Goal: Task Accomplishment & Management: Manage account settings

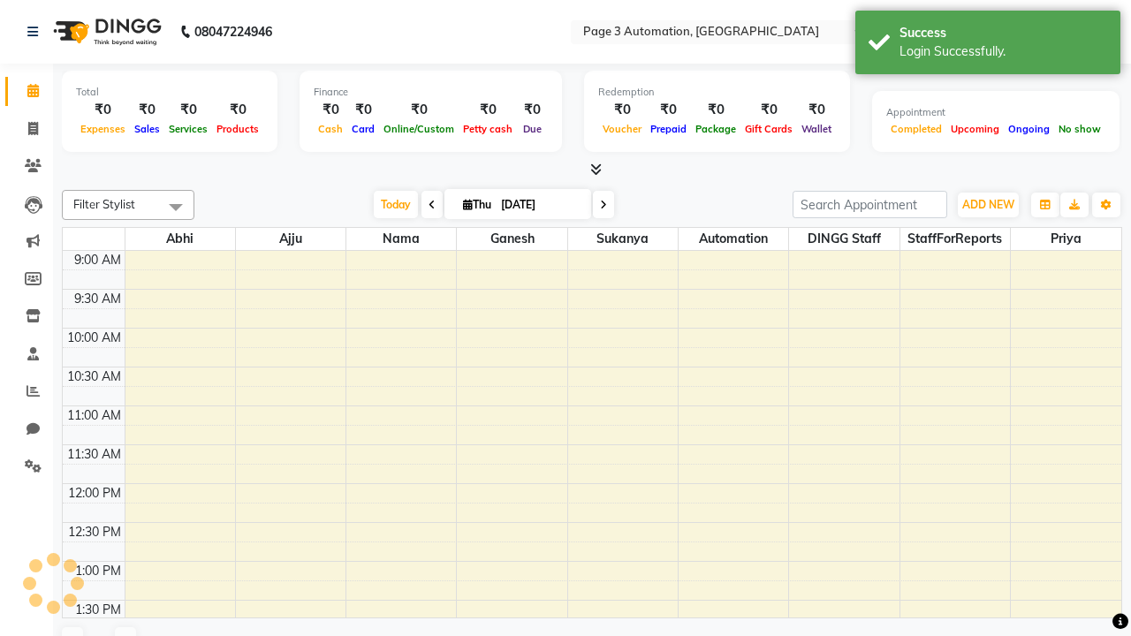
select select "en"
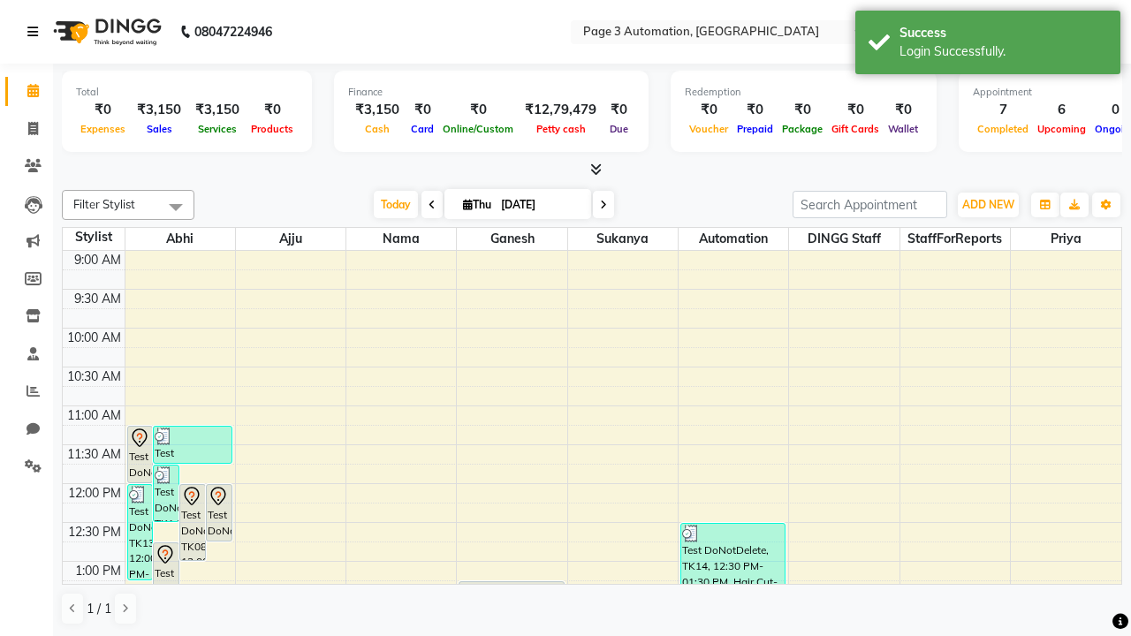
click at [36, 32] on icon at bounding box center [32, 32] width 11 height 12
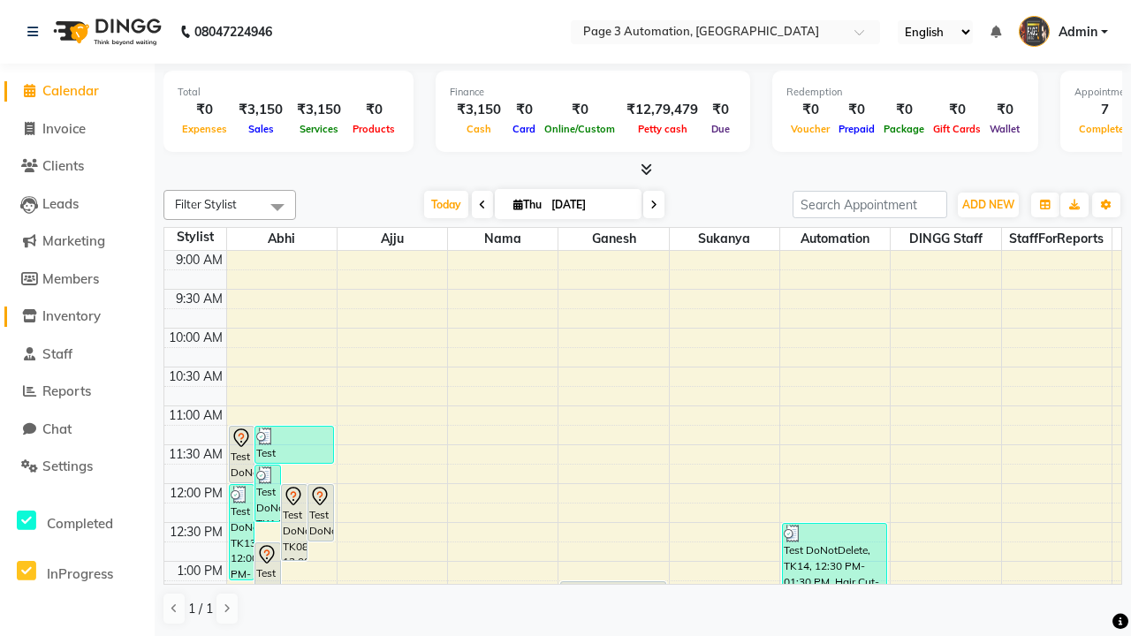
click at [77, 316] on span "Inventory" at bounding box center [71, 316] width 58 height 17
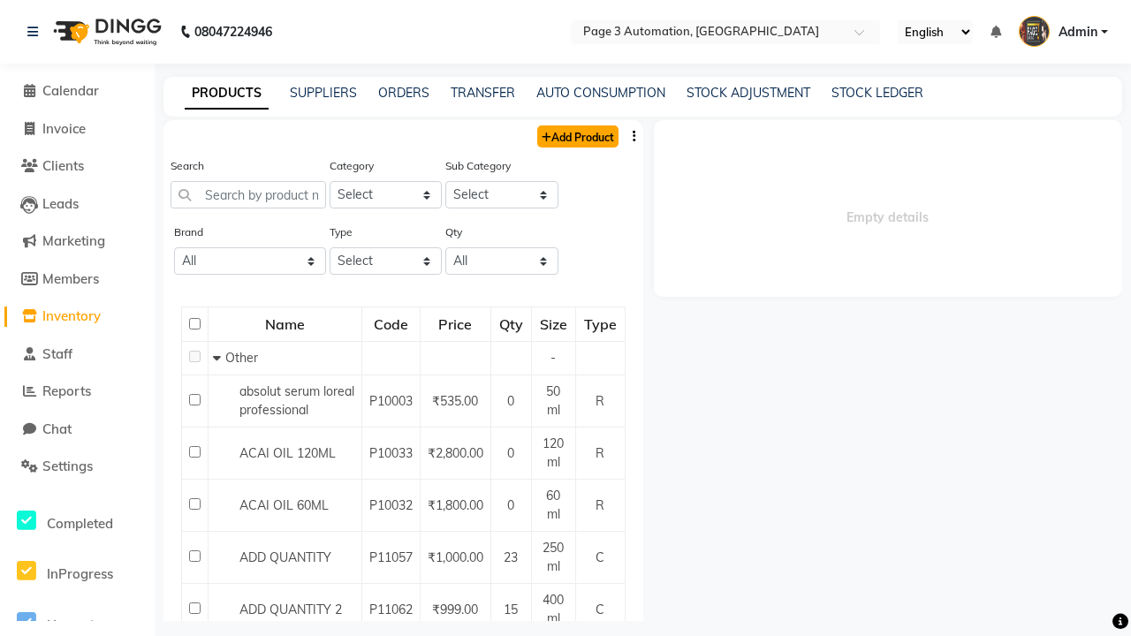
click at [576, 136] on link "Add Product" at bounding box center [577, 136] width 81 height 22
select select "true"
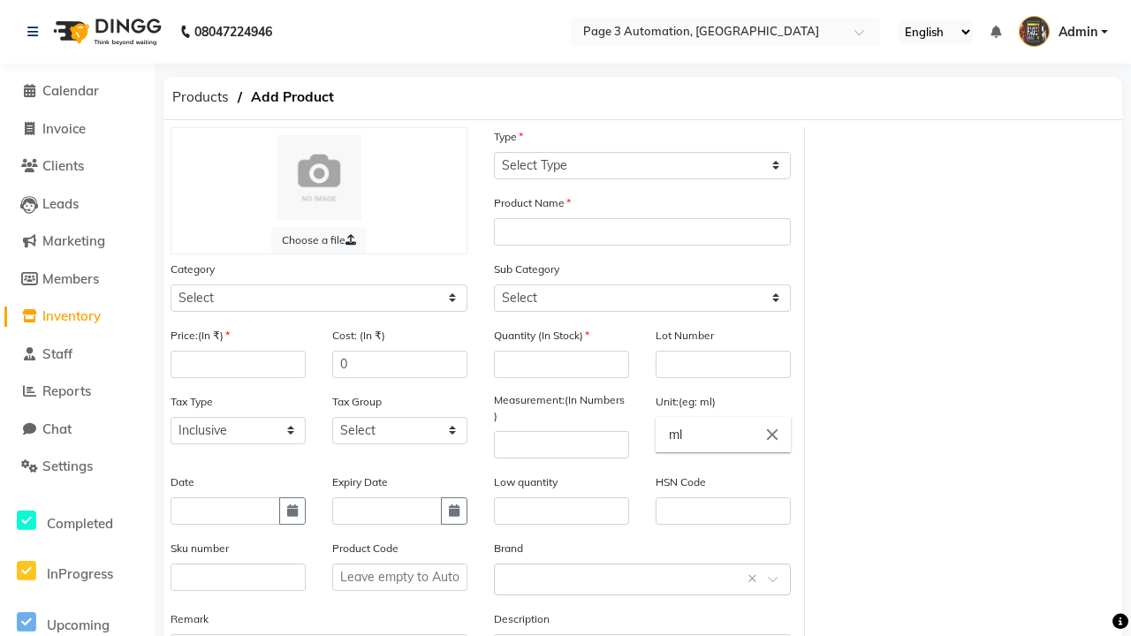
select select "C"
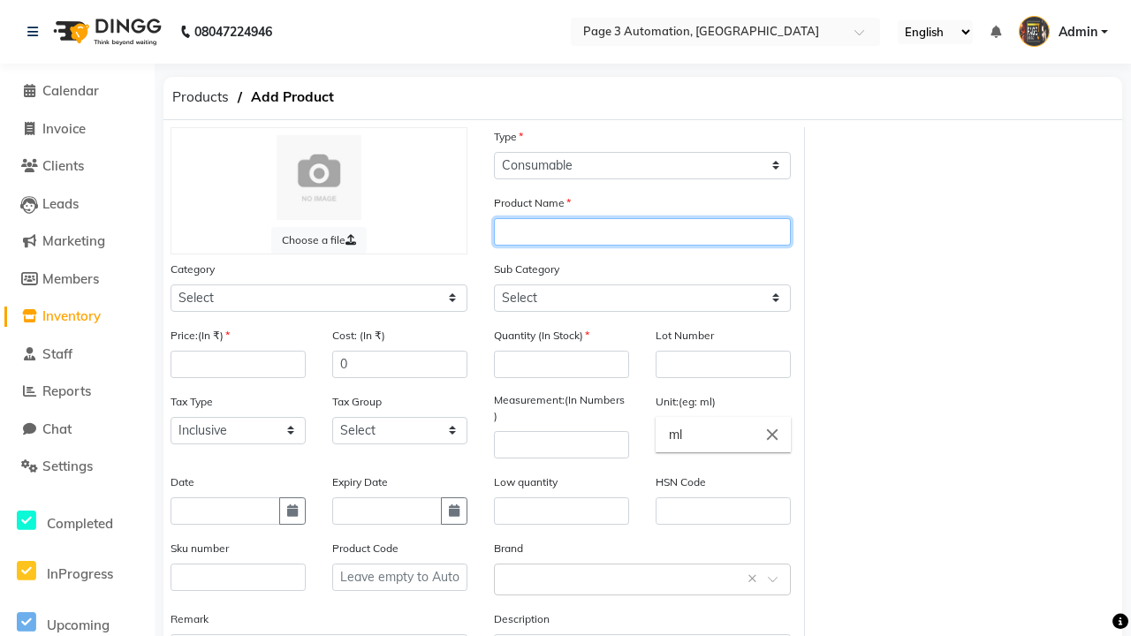
type input "Automation Product CLX1h"
select select "1000"
type input "Automation Product CLX1h"
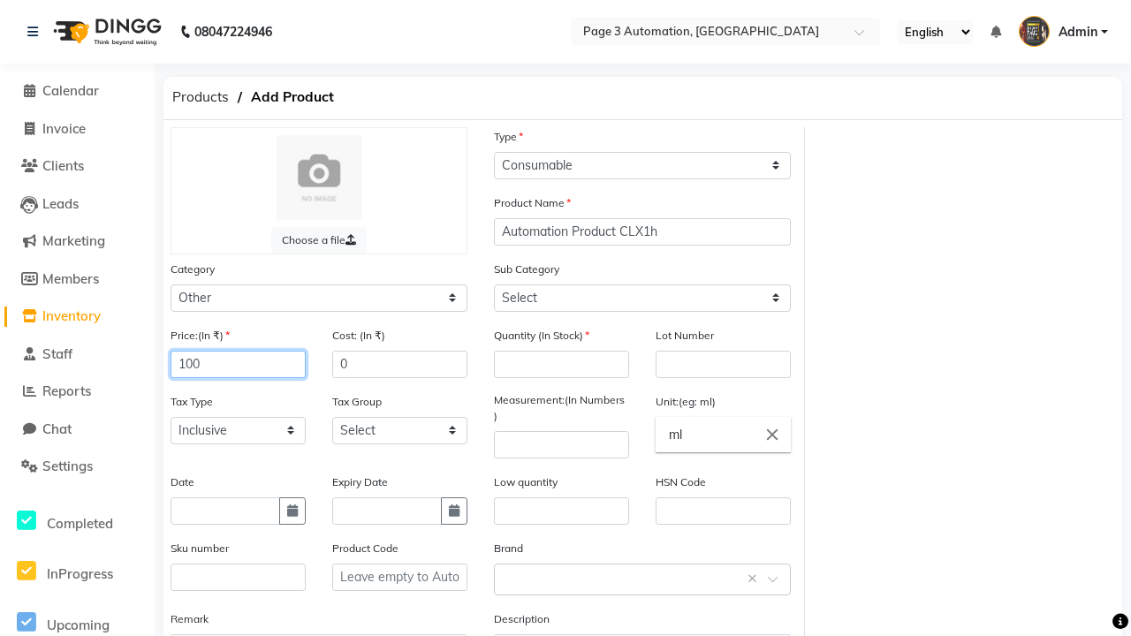
type input "100"
type input "150"
select select "1002"
type input "100"
type input "1000"
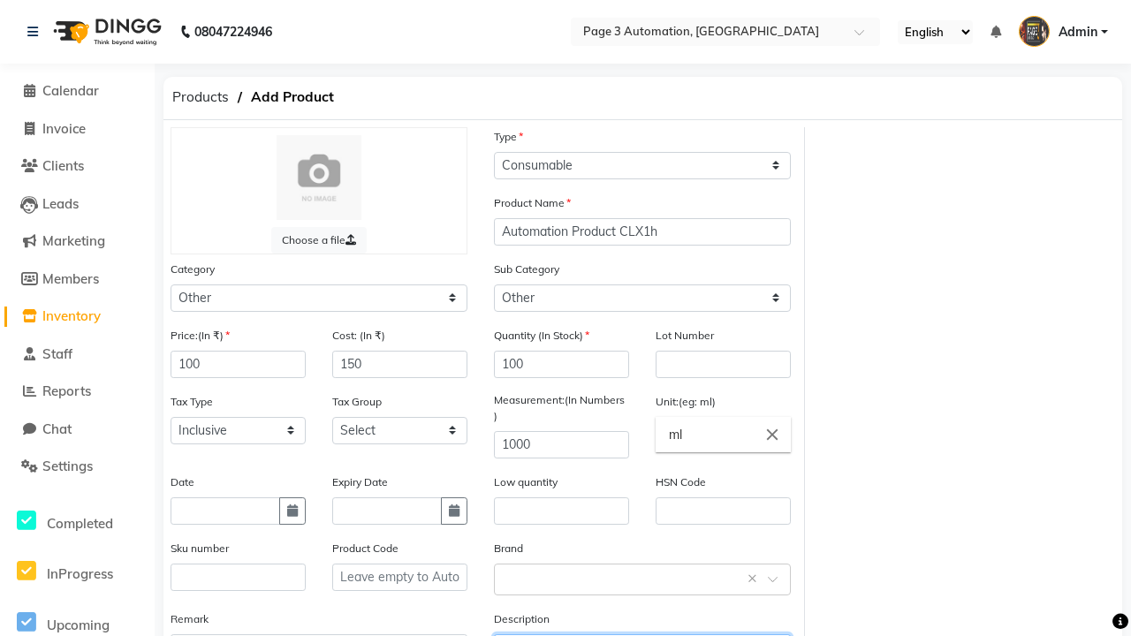
type textarea "This Product is Created by Automation"
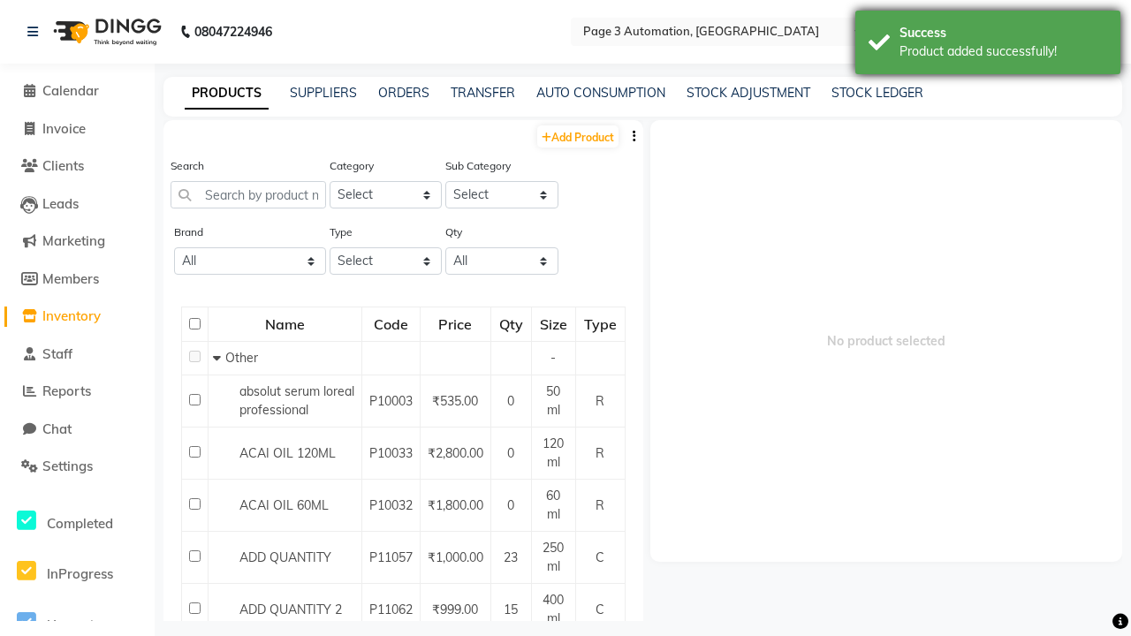
click at [988, 45] on div "Product added successfully!" at bounding box center [1004, 51] width 208 height 19
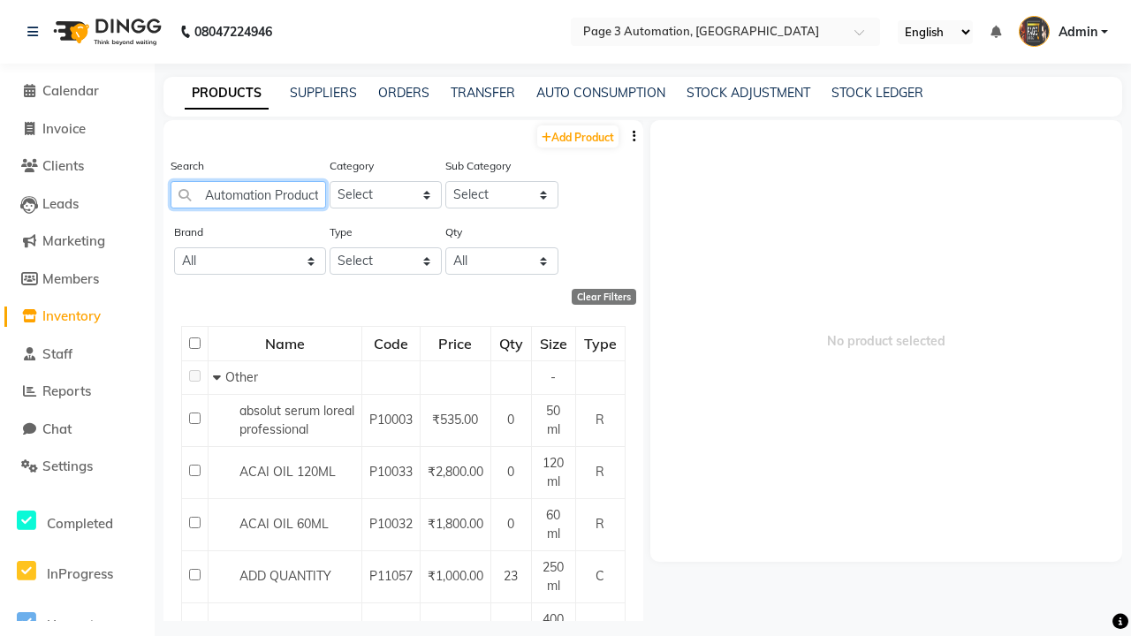
scroll to position [0, 42]
type input "Automation Product CLX1h"
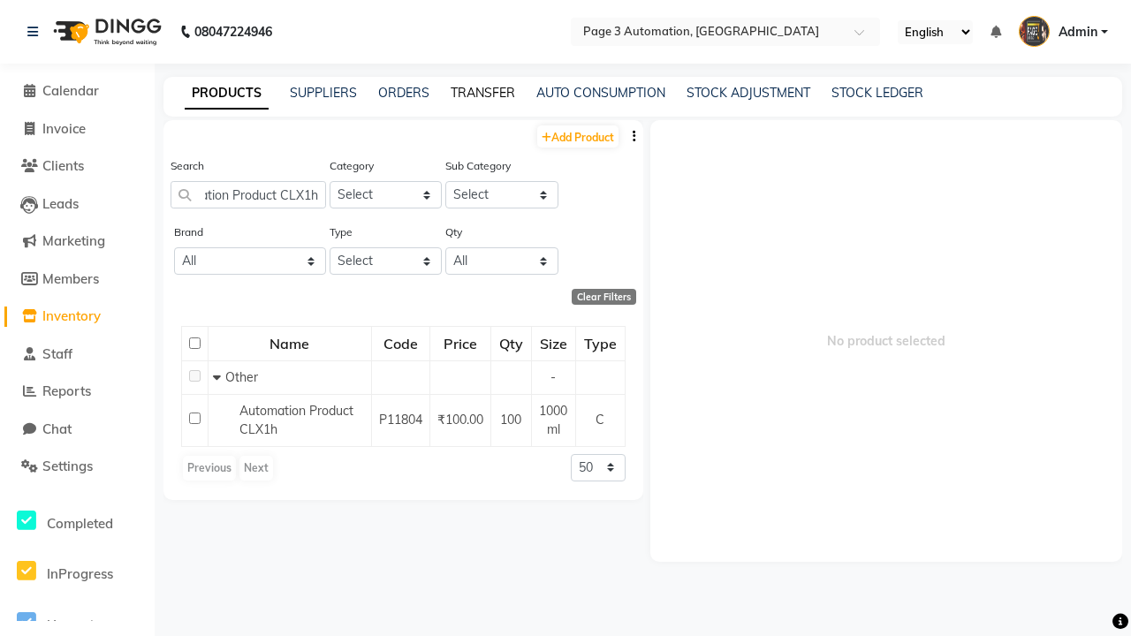
click at [483, 93] on link "TRANSFER" at bounding box center [483, 93] width 65 height 16
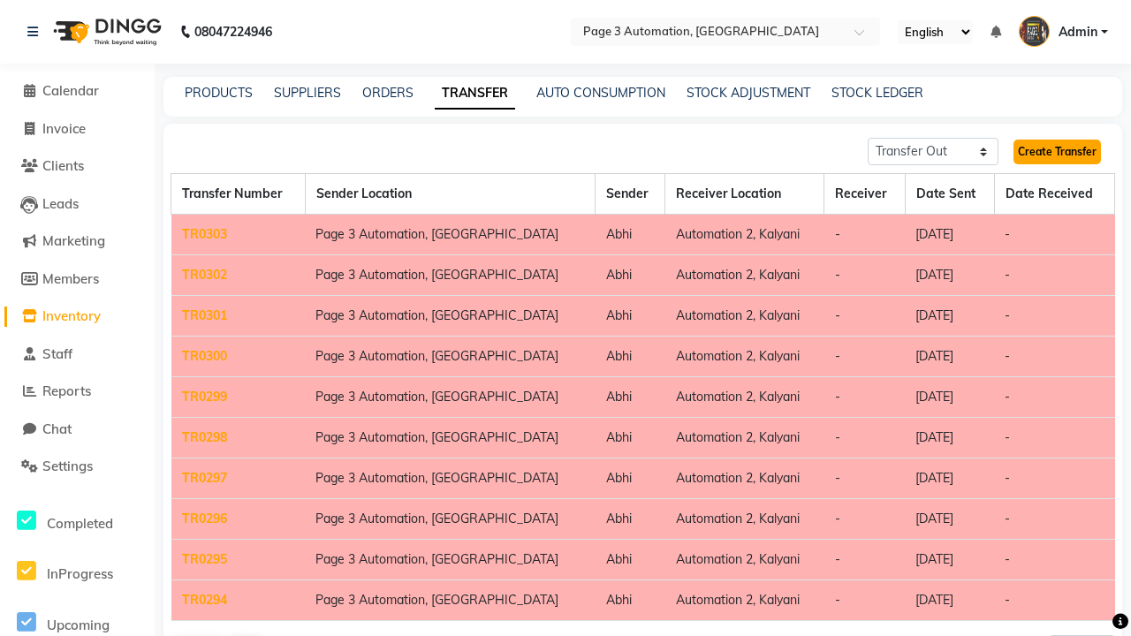
click at [1057, 152] on link "Create Transfer" at bounding box center [1057, 152] width 87 height 25
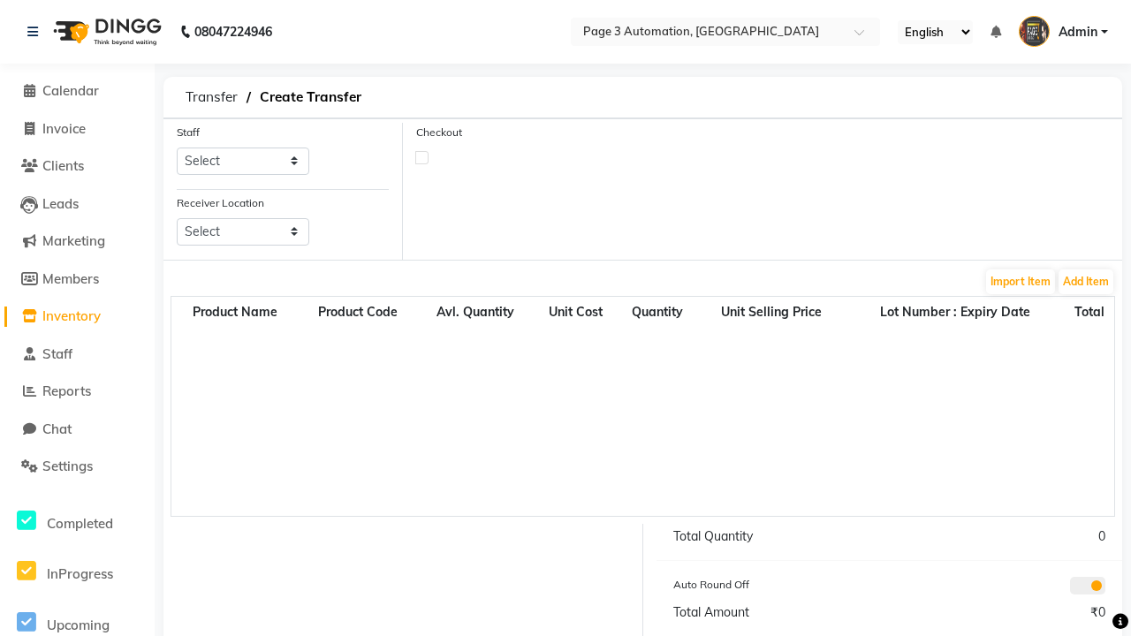
select select "711"
select select "3550"
click at [1086, 281] on button "Add Item" at bounding box center [1086, 282] width 55 height 25
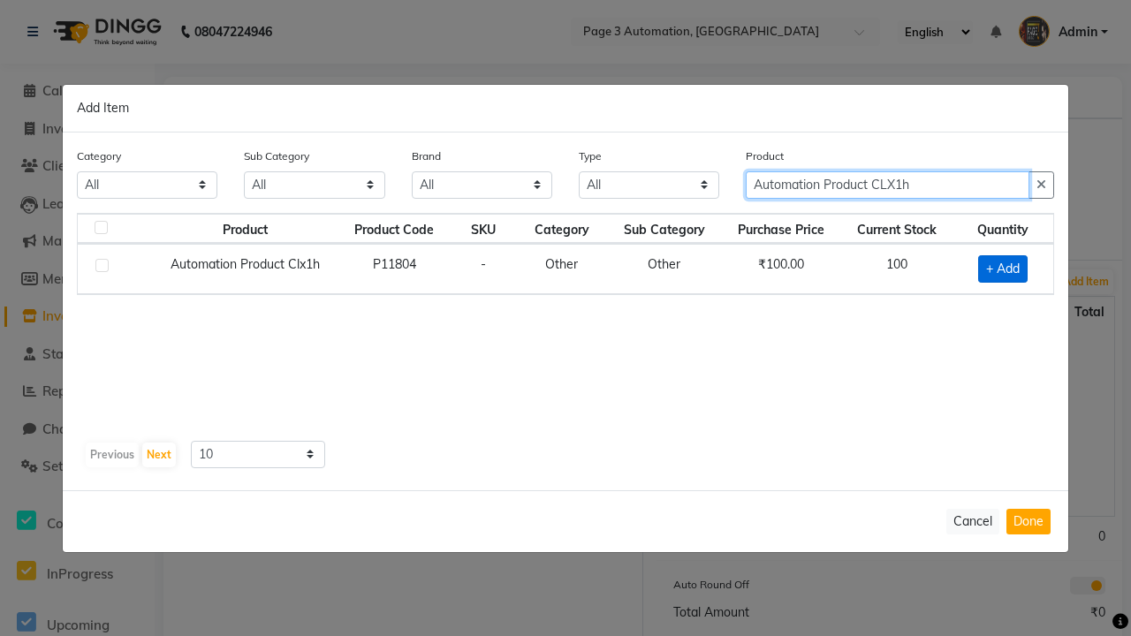
type input "Automation Product CLX1h"
click at [1003, 269] on span "+ Add" at bounding box center [1002, 268] width 49 height 27
checkbox input "true"
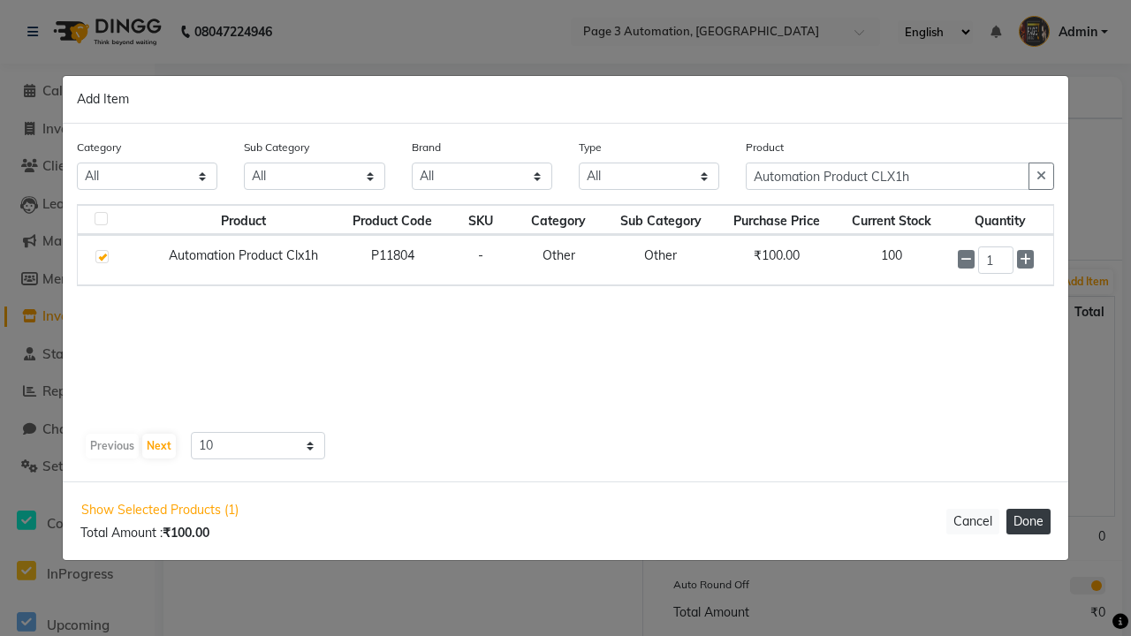
click at [1029, 521] on button "Done" at bounding box center [1029, 522] width 44 height 26
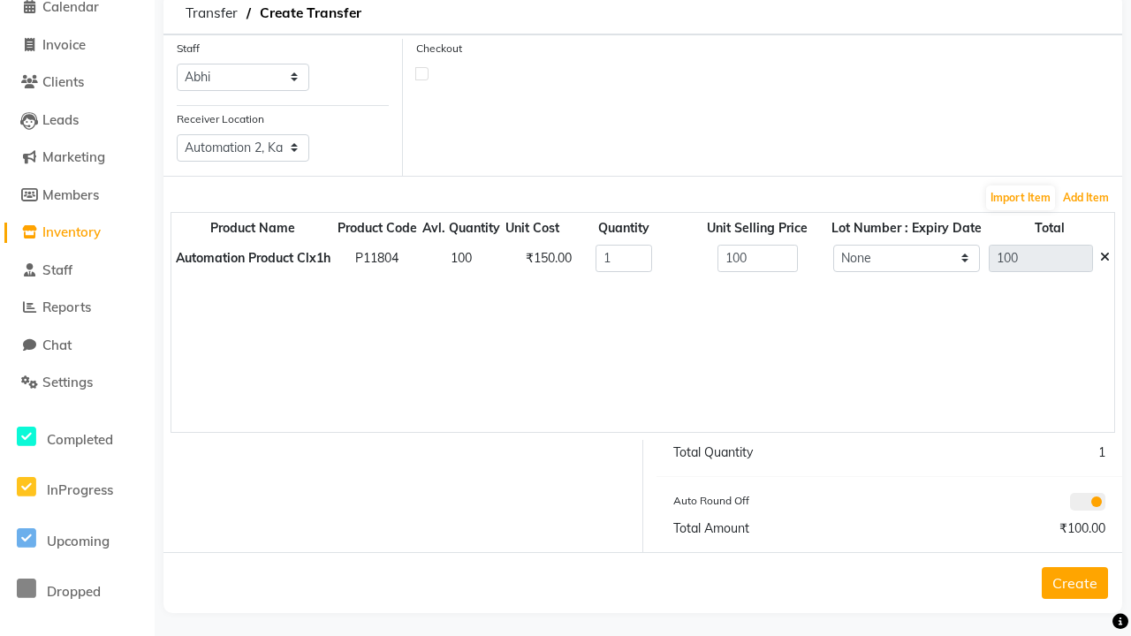
scroll to position [47, 0]
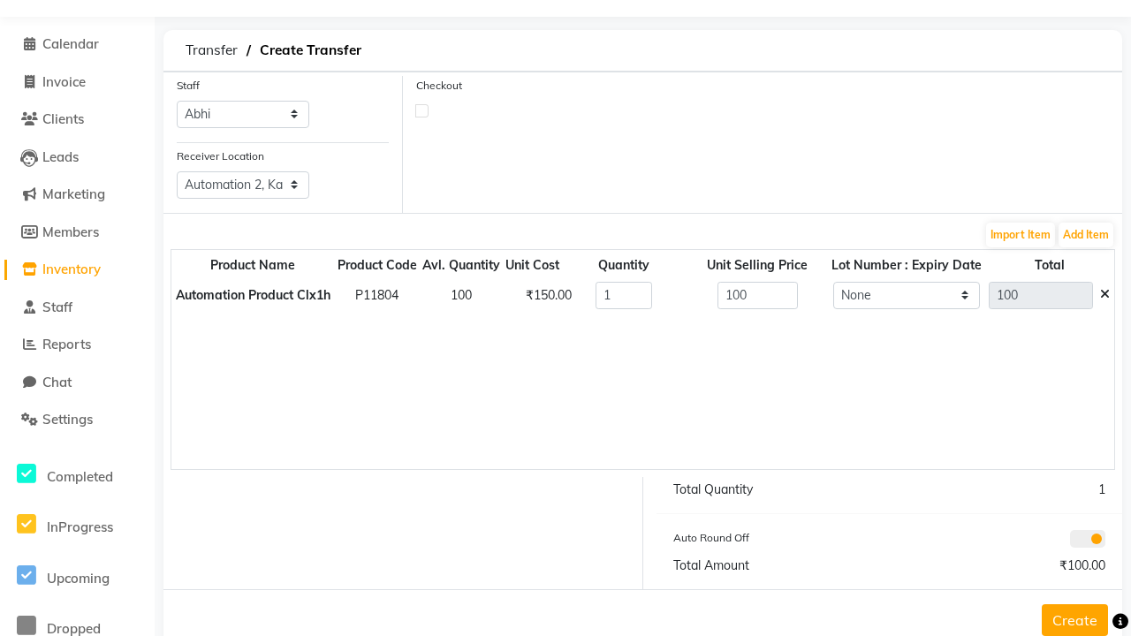
click at [1061, 619] on button "Create" at bounding box center [1075, 620] width 66 height 32
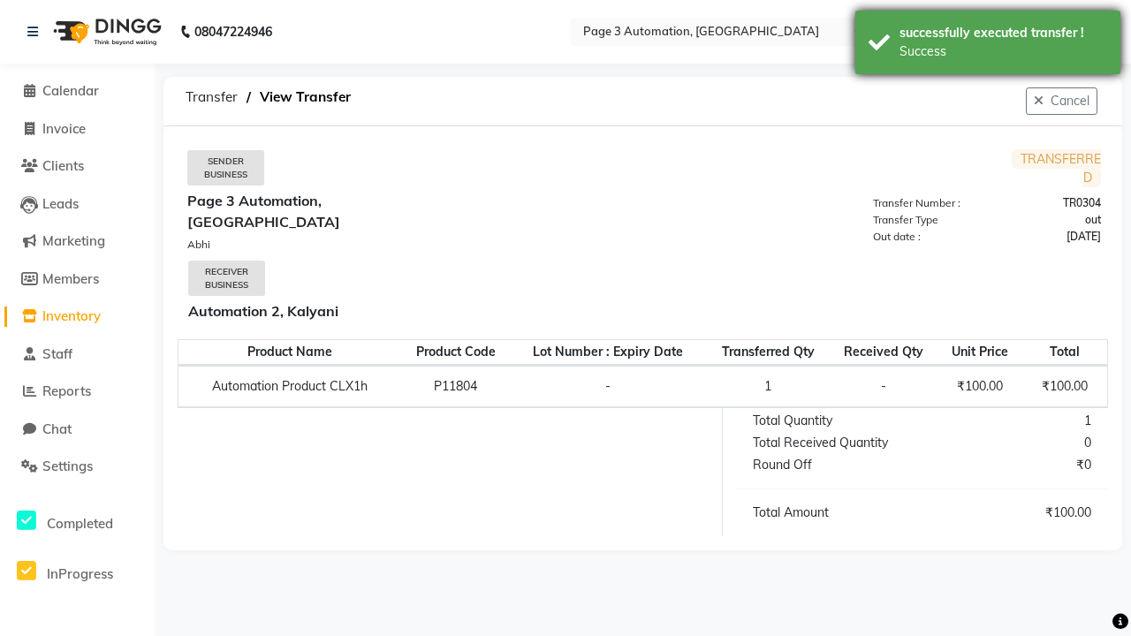
click at [988, 45] on div "Success" at bounding box center [1004, 51] width 208 height 19
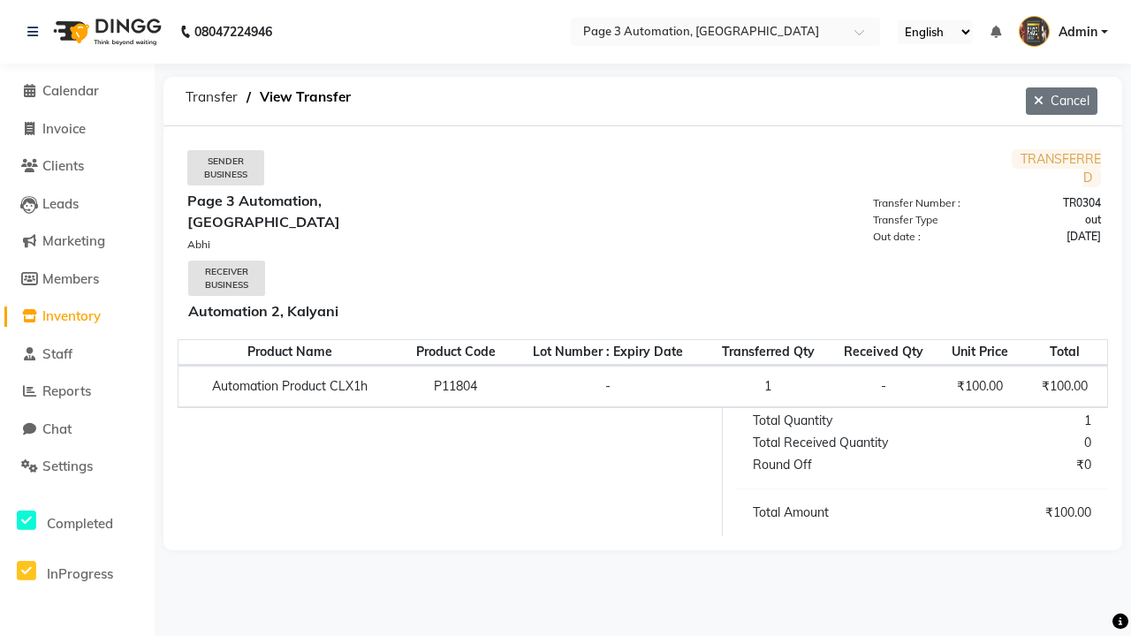
click at [1060, 101] on button "Cancel" at bounding box center [1062, 100] width 72 height 27
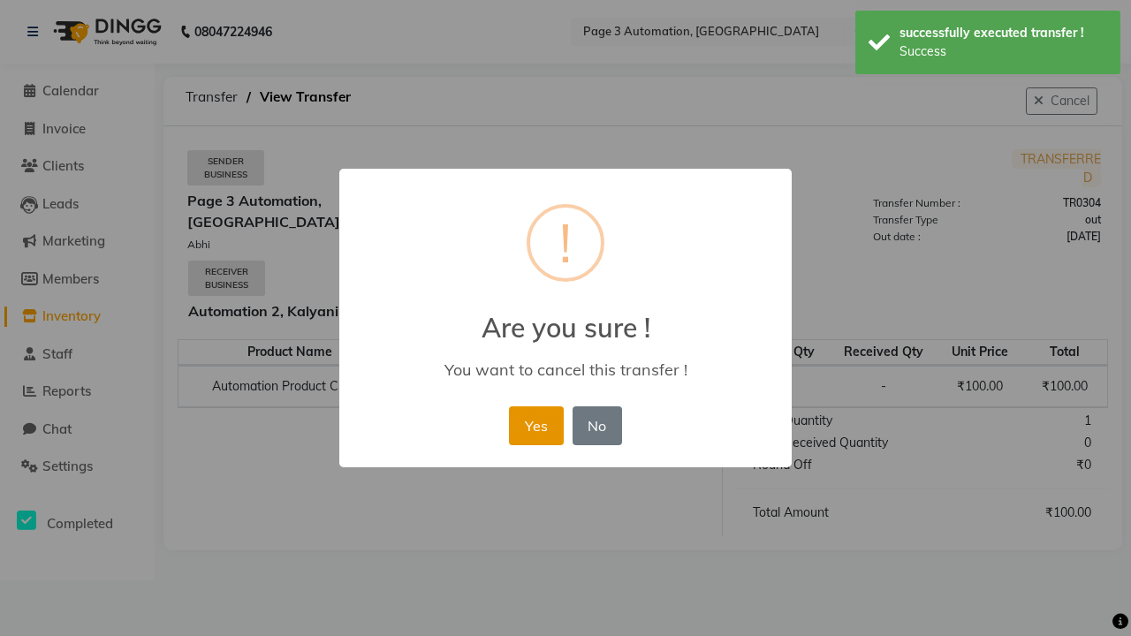
click at [544, 407] on button "Yes" at bounding box center [536, 426] width 54 height 39
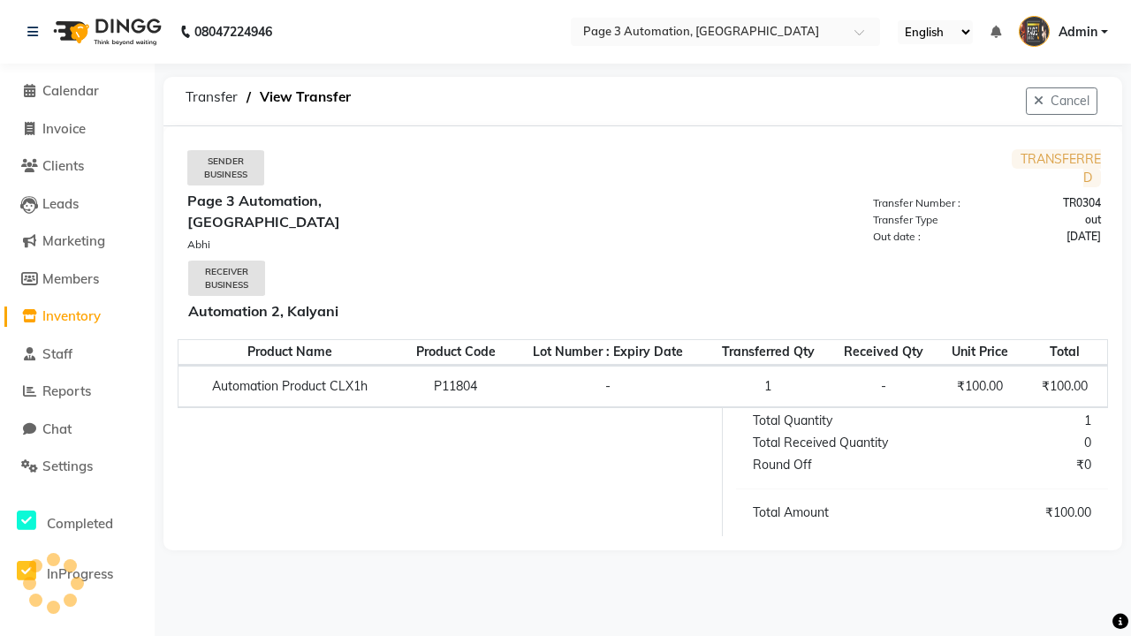
select select "sender"
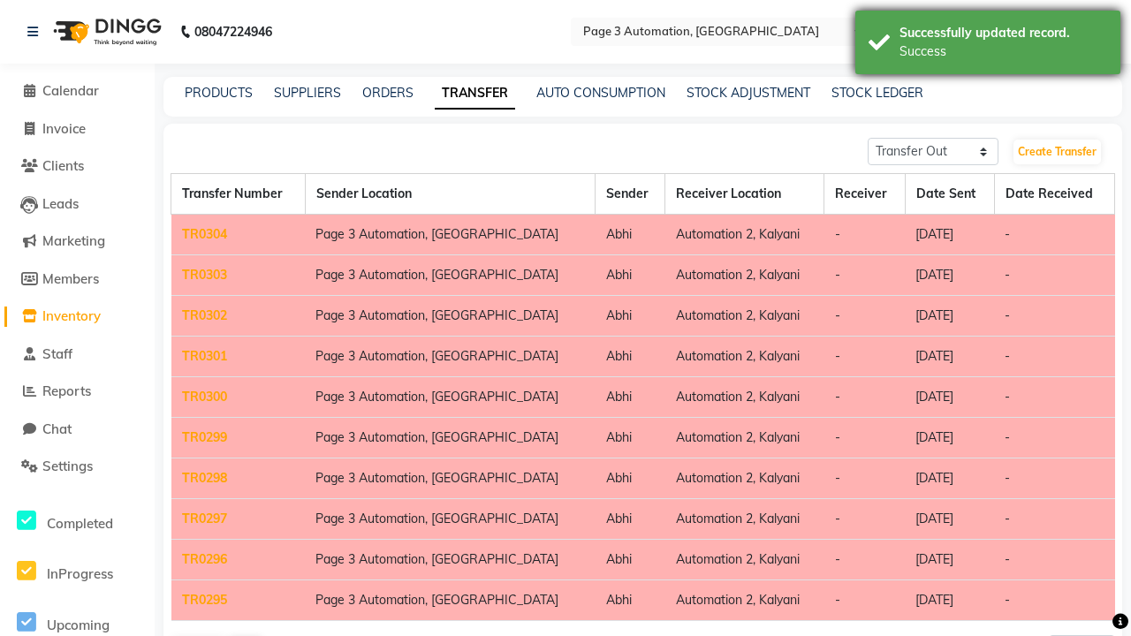
click at [988, 45] on div "Success" at bounding box center [1004, 51] width 208 height 19
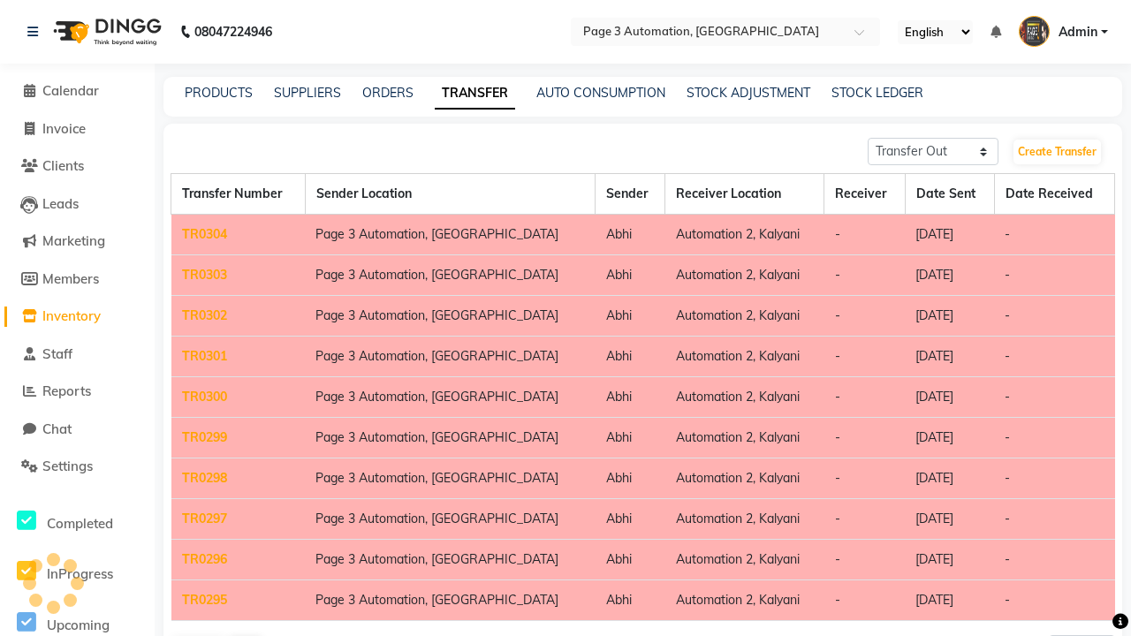
click at [204, 234] on link "TR0304" at bounding box center [204, 234] width 45 height 16
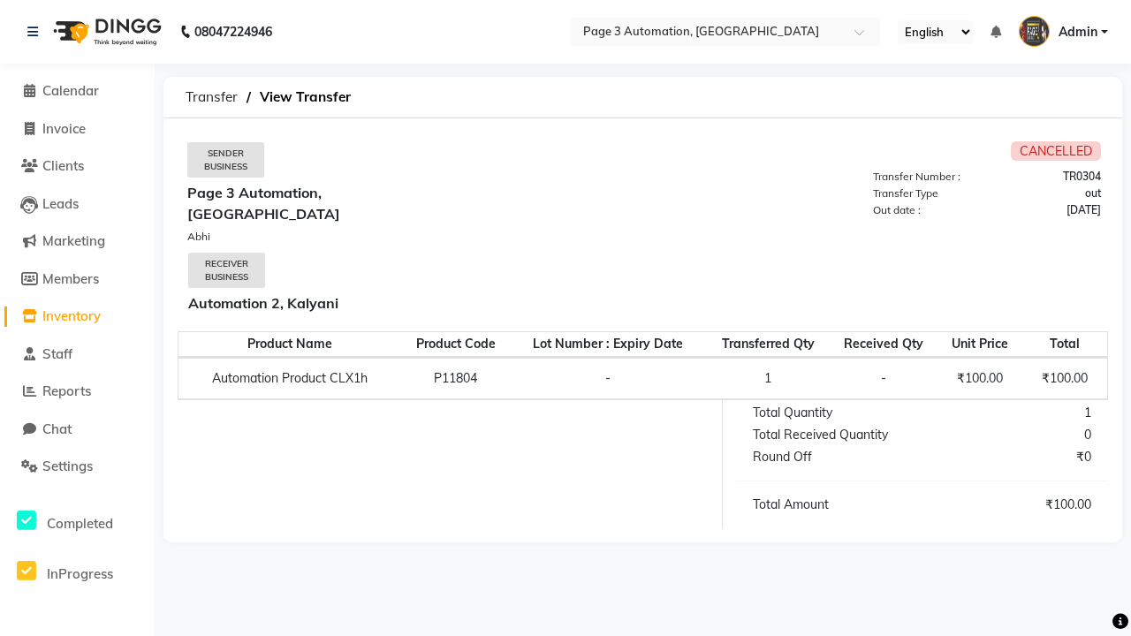
select select "sender"
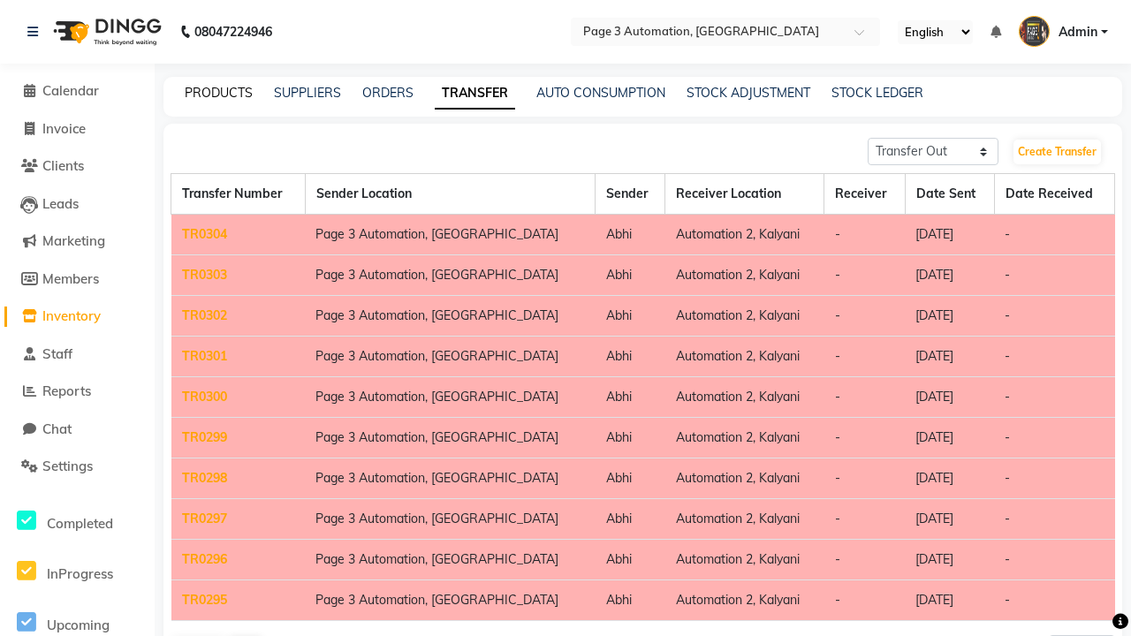
click at [218, 93] on link "PRODUCTS" at bounding box center [219, 93] width 68 height 16
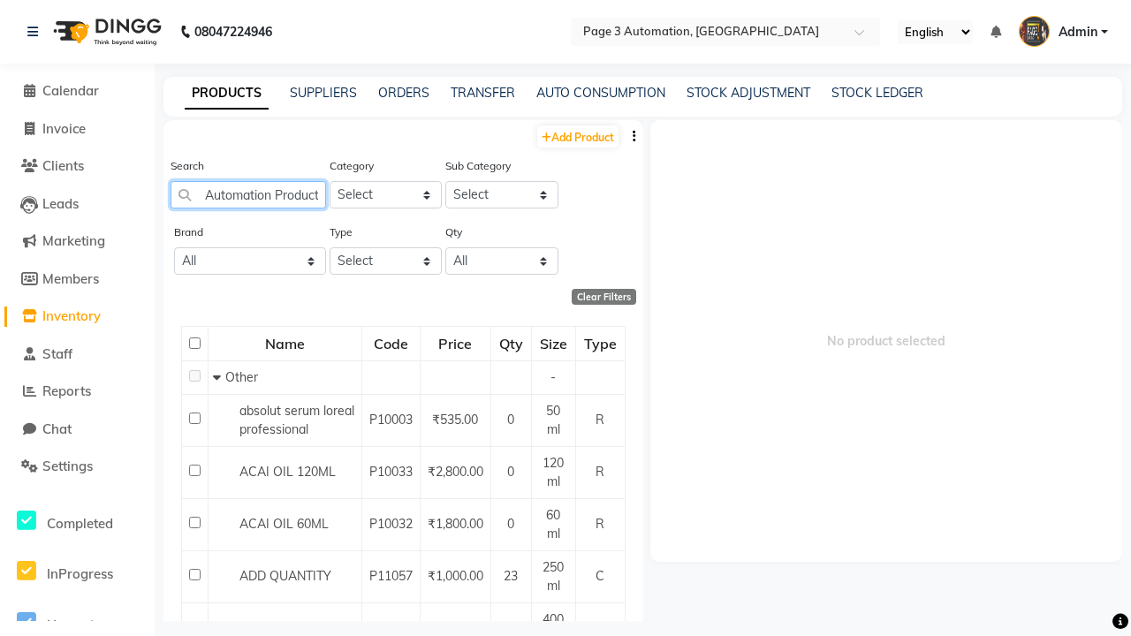
scroll to position [0, 42]
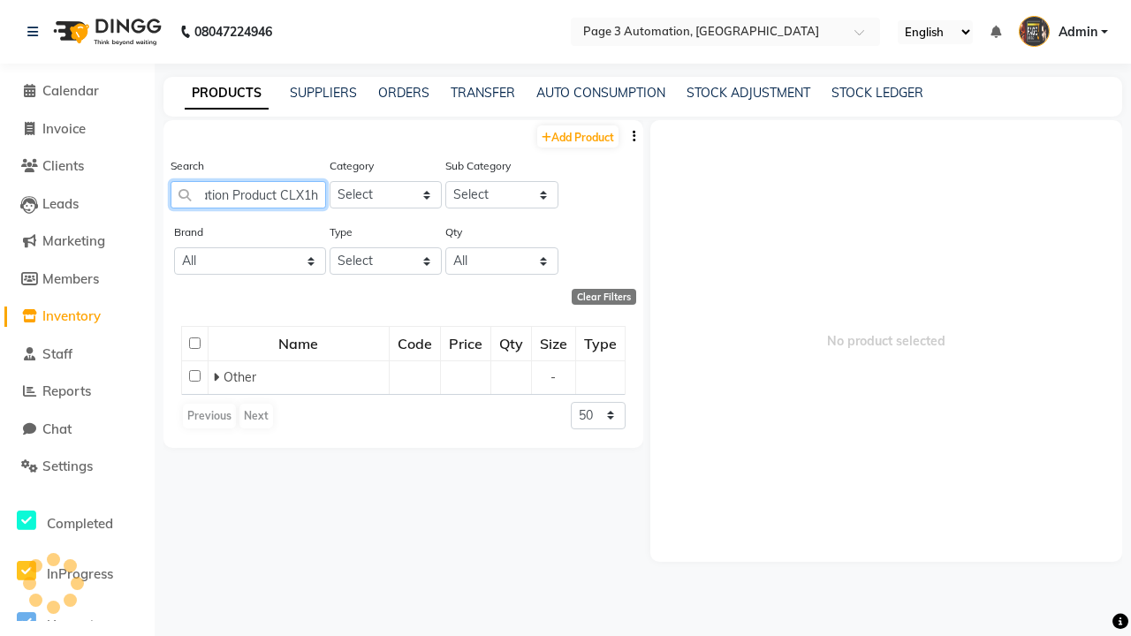
type input "Automation Product CLX1h"
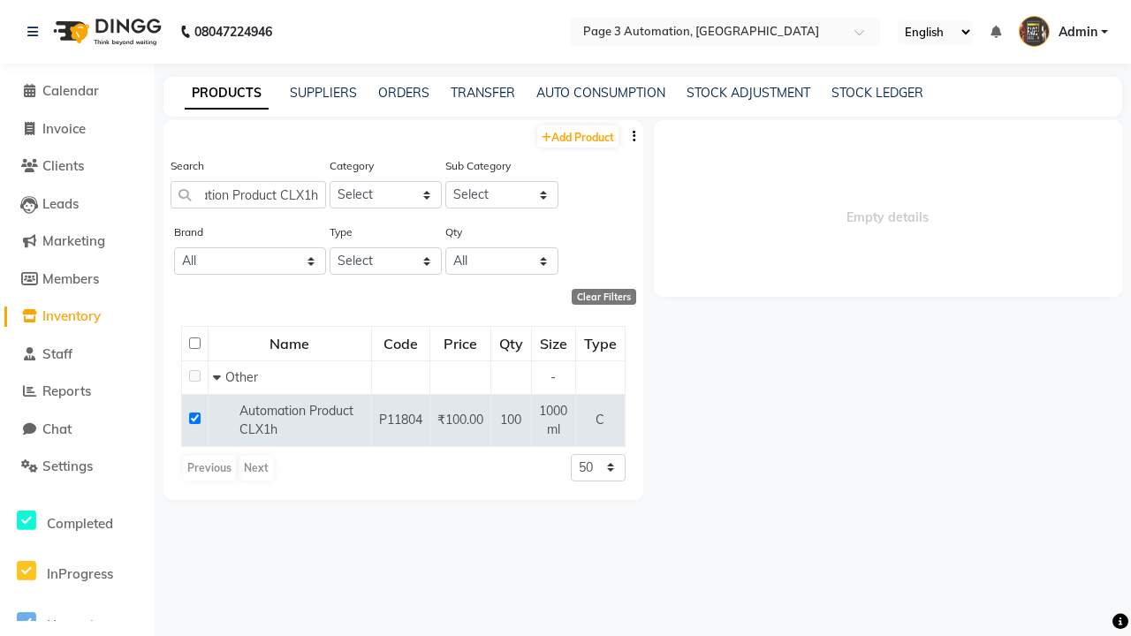
scroll to position [0, 0]
select select
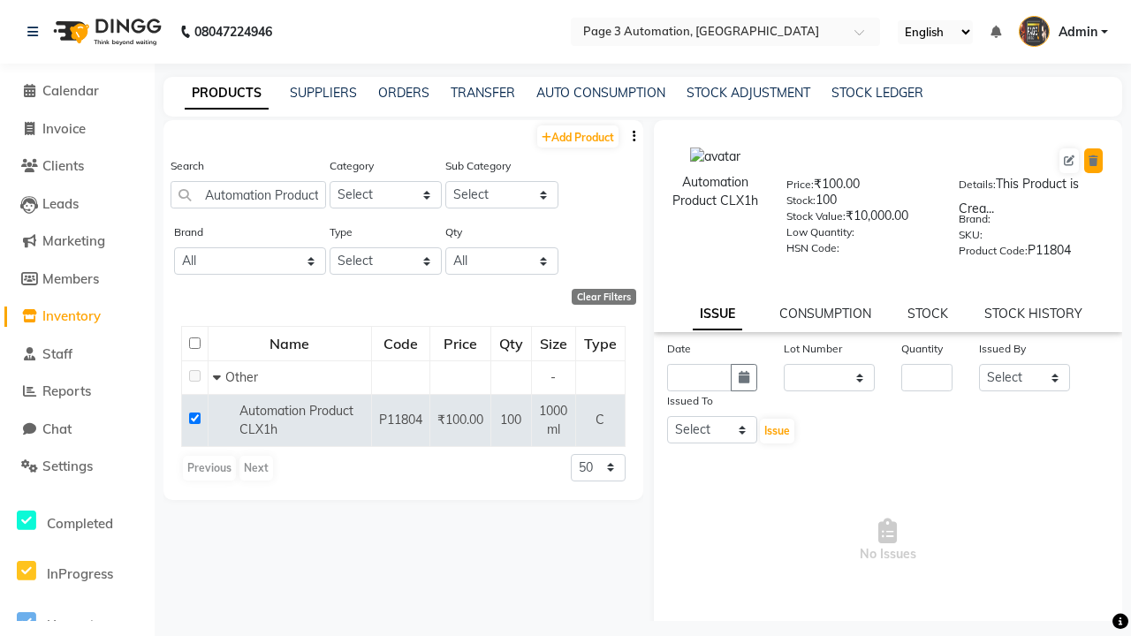
click at [1093, 161] on icon at bounding box center [1094, 161] width 10 height 11
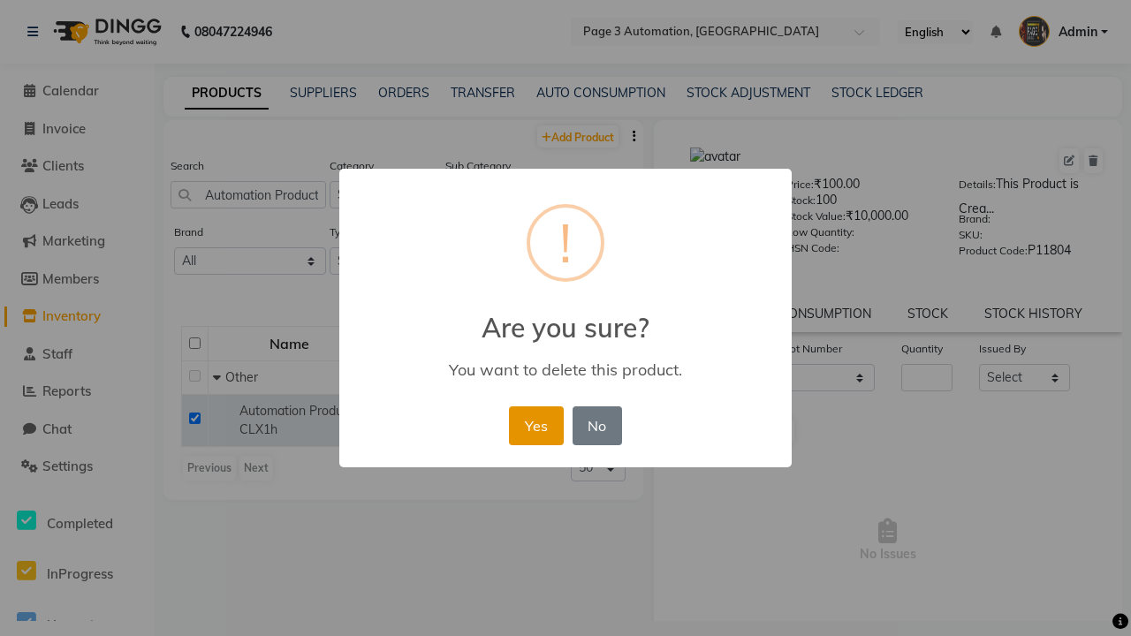
click at [536, 425] on button "Yes" at bounding box center [536, 426] width 54 height 39
